Goal: Find specific page/section: Find specific page/section

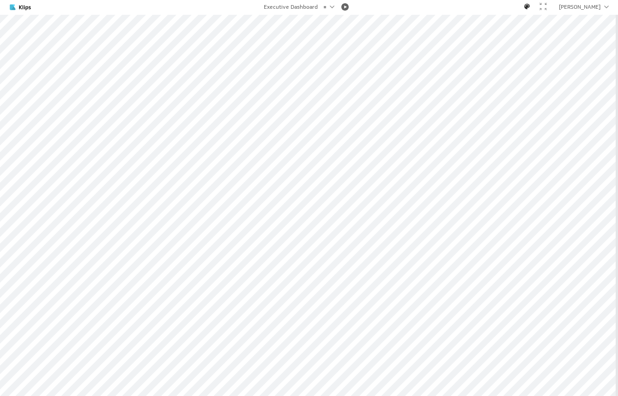
click at [531, 5] on div at bounding box center [526, 6] width 7 height 7
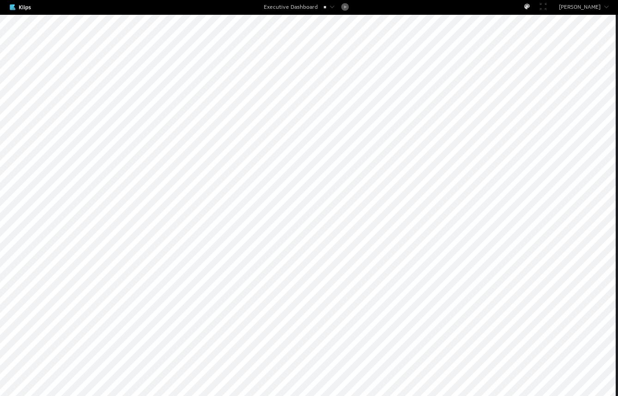
click at [531, 7] on div at bounding box center [526, 6] width 7 height 7
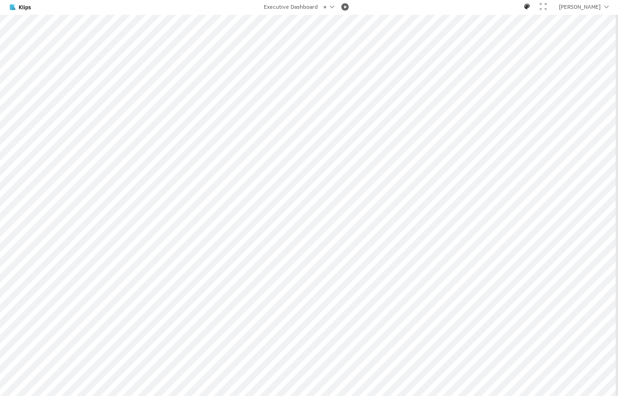
click at [531, 7] on div at bounding box center [526, 6] width 7 height 7
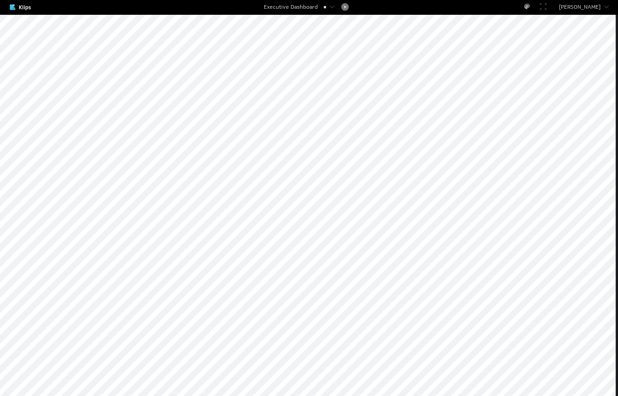
click at [343, 7] on div at bounding box center [345, 6] width 19 height 7
click at [330, 6] on div at bounding box center [332, 7] width 5 height 3
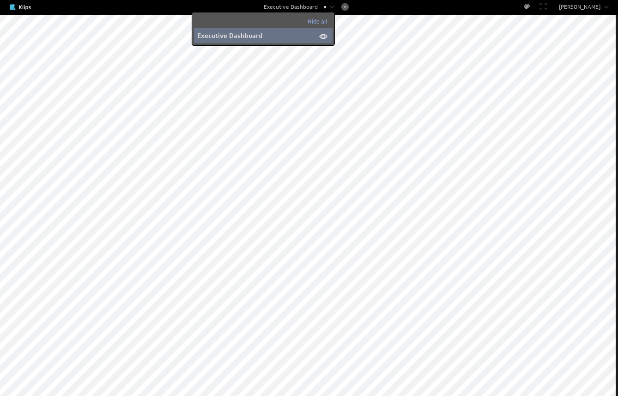
click at [322, 35] on span at bounding box center [323, 36] width 18 height 17
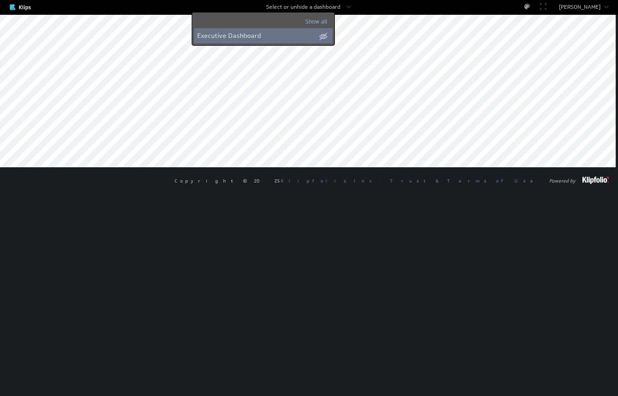
click at [322, 35] on span at bounding box center [323, 36] width 18 height 17
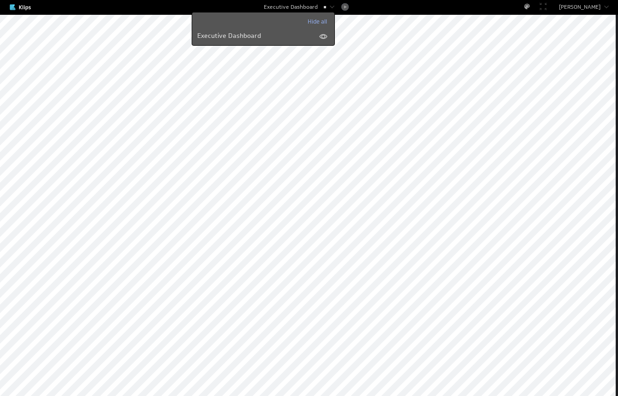
click at [149, 4] on div "Executive Dashboard" at bounding box center [309, 5] width 618 height 10
